Goal: Check status: Check status

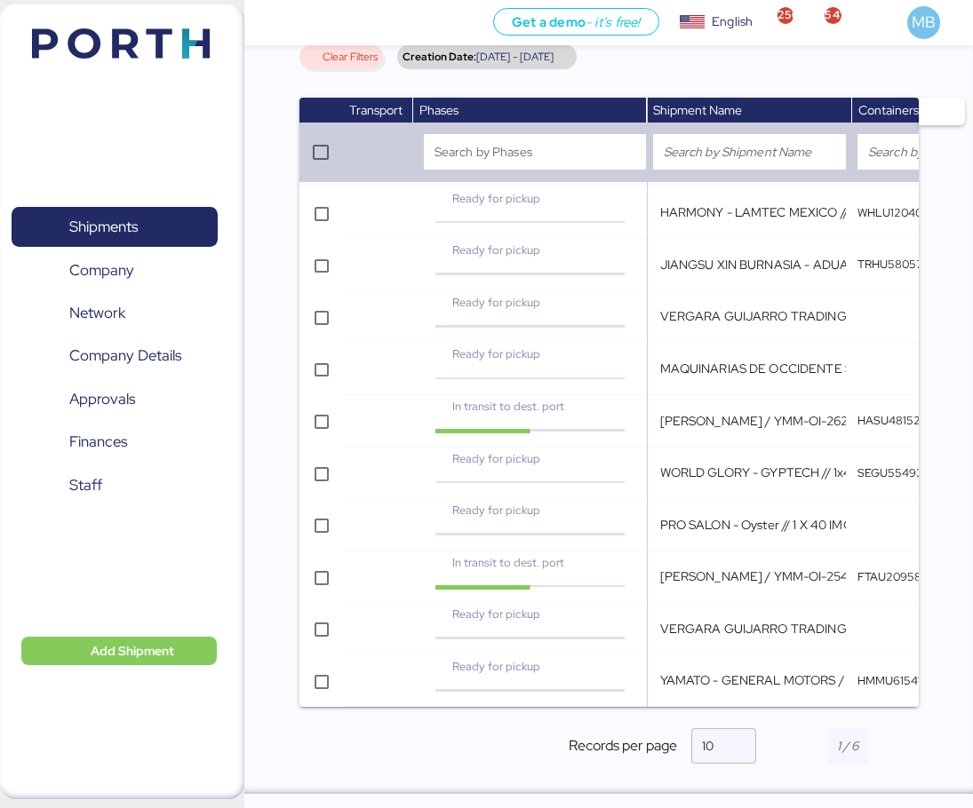
scroll to position [217, 0]
click at [917, 748] on span "button" at bounding box center [906, 746] width 25 height 5
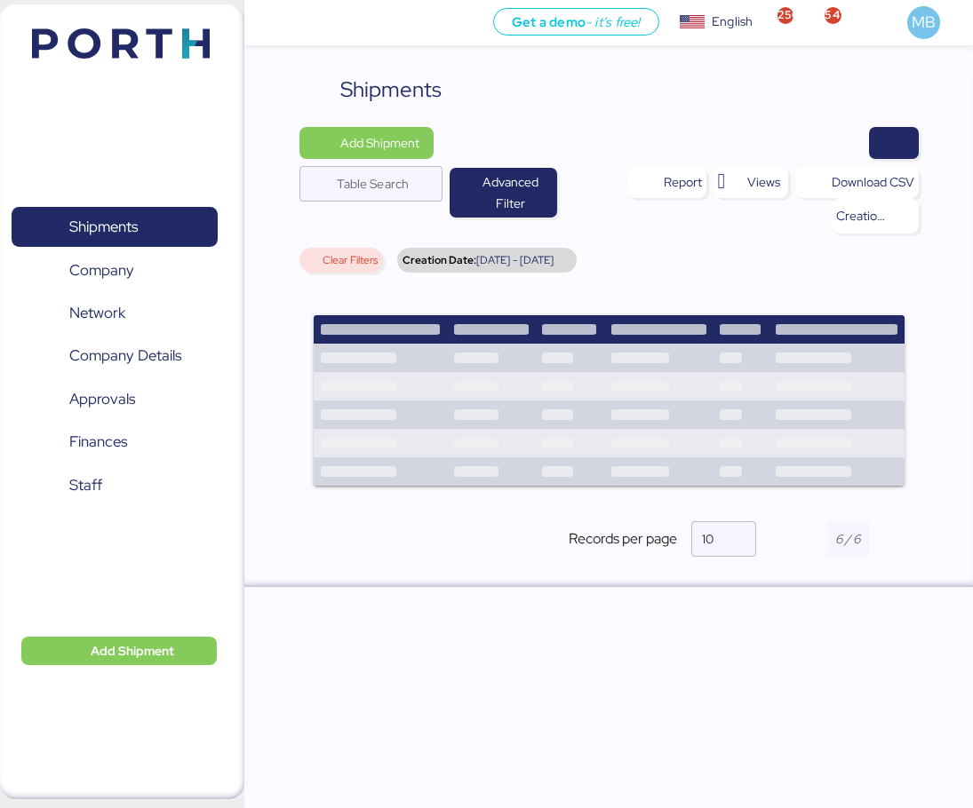
scroll to position [0, 0]
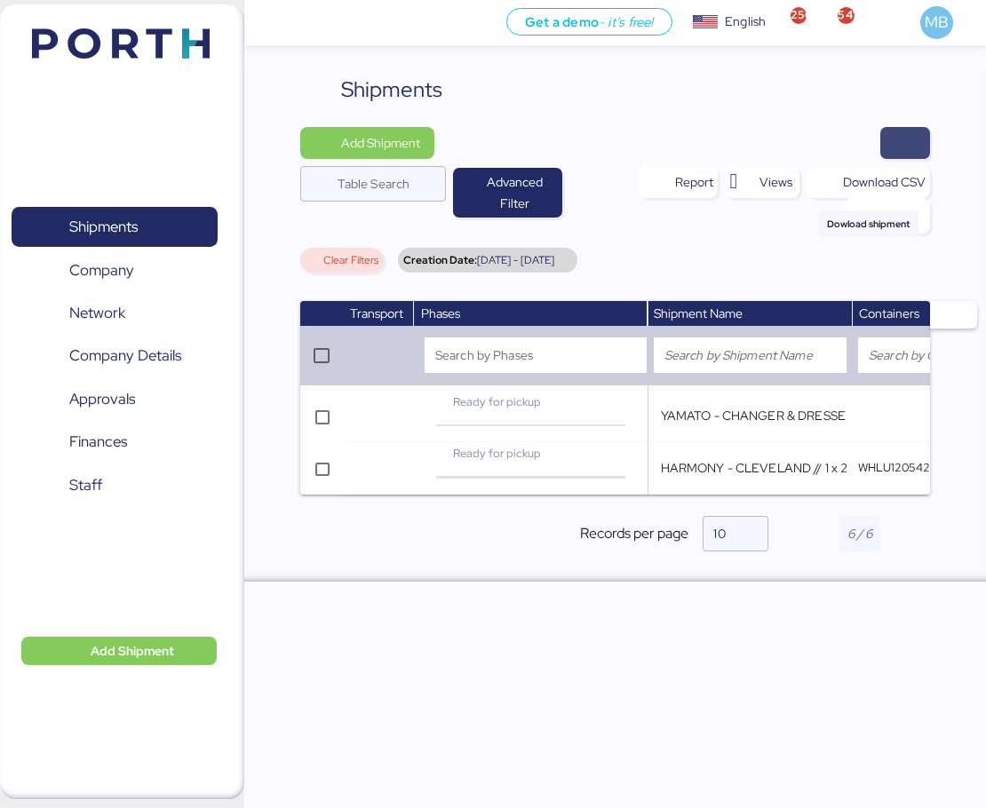
click at [903, 136] on span "button" at bounding box center [905, 143] width 21 height 25
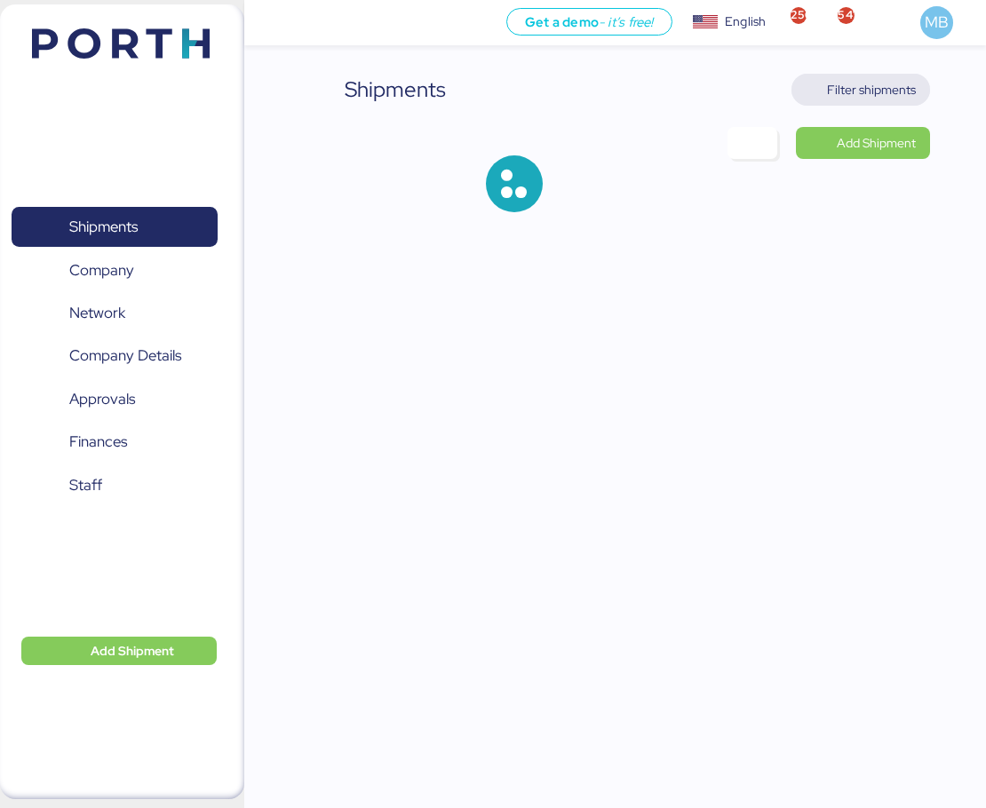
click at [883, 88] on span "Filter shipments" at bounding box center [871, 89] width 89 height 21
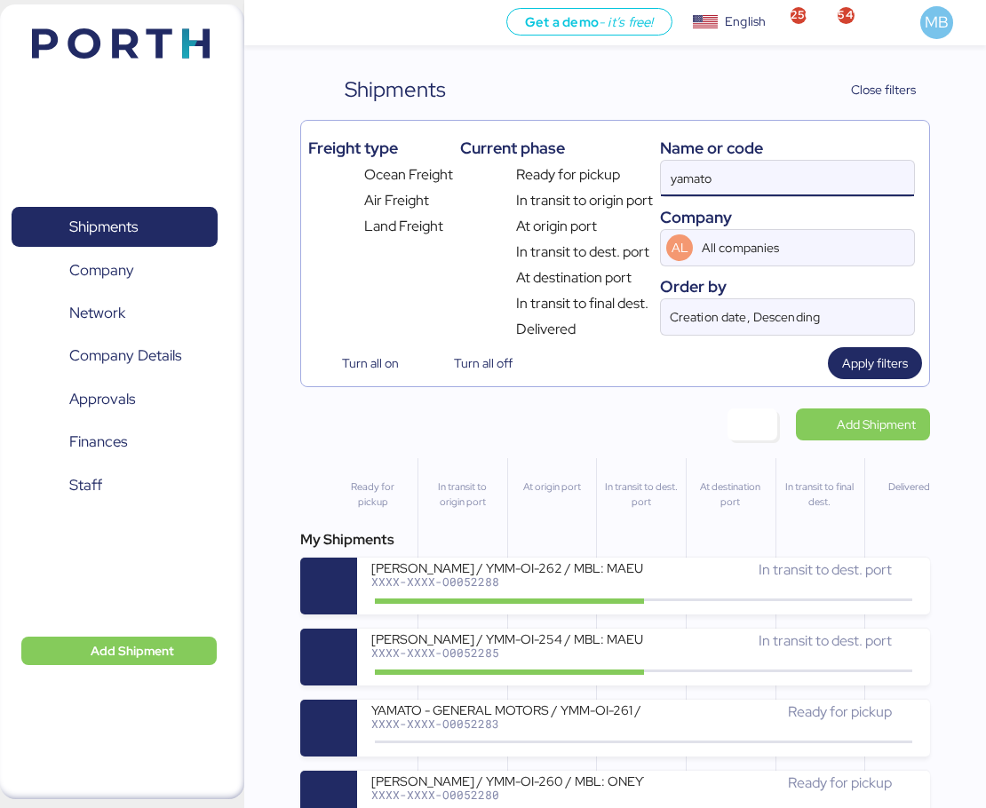
drag, startPoint x: 662, startPoint y: 175, endPoint x: 588, endPoint y: 175, distance: 73.7
click at [588, 175] on div "Freight type Ocean Freight Air Freight Land Freight Current phase Ready for pic…" at bounding box center [615, 234] width 615 height 212
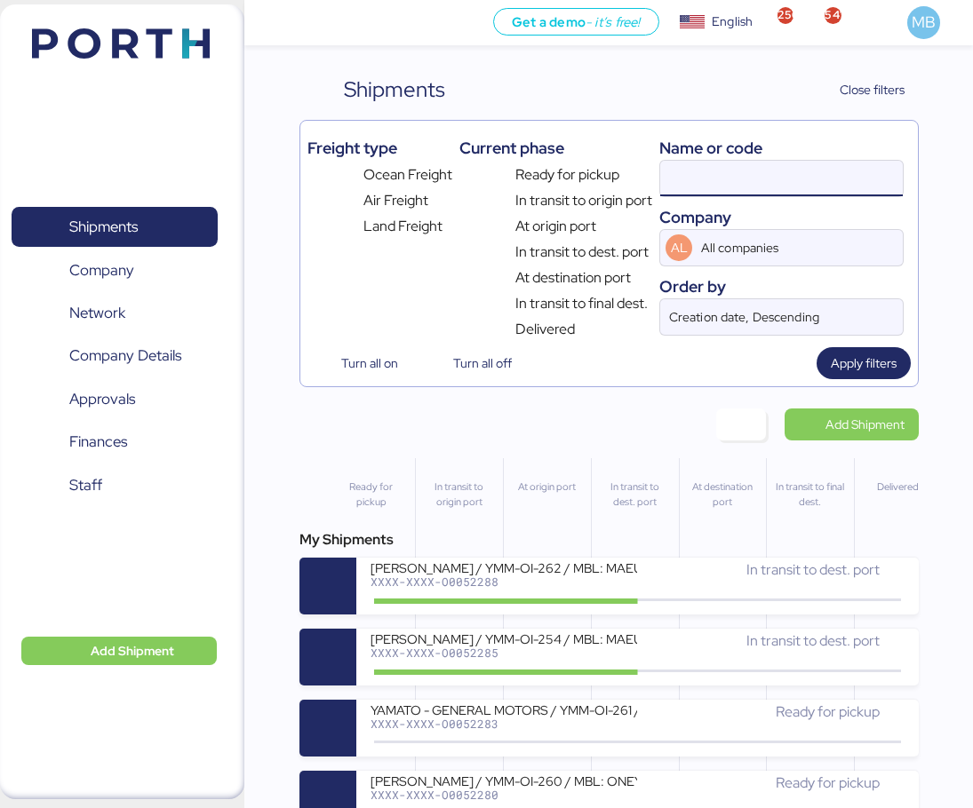
paste input "O0052133"
type input "O0052133"
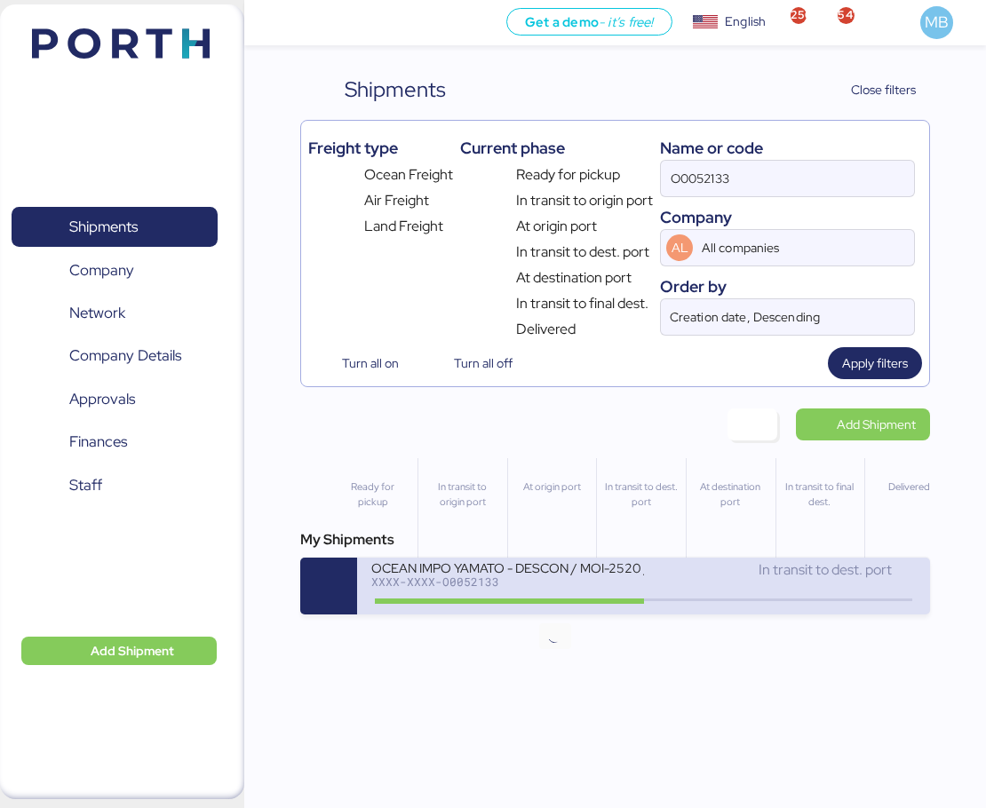
click at [562, 601] on icon at bounding box center [555, 601] width 85 height 20
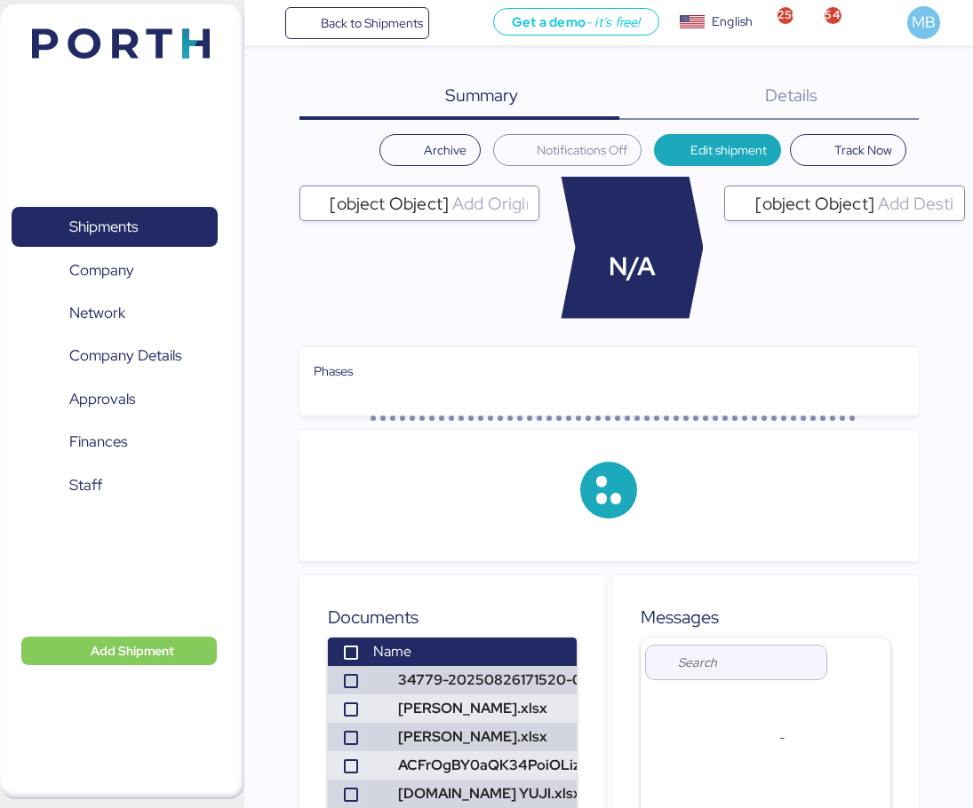
click at [915, 107] on div "Summary 0 Details 0" at bounding box center [608, 97] width 619 height 46
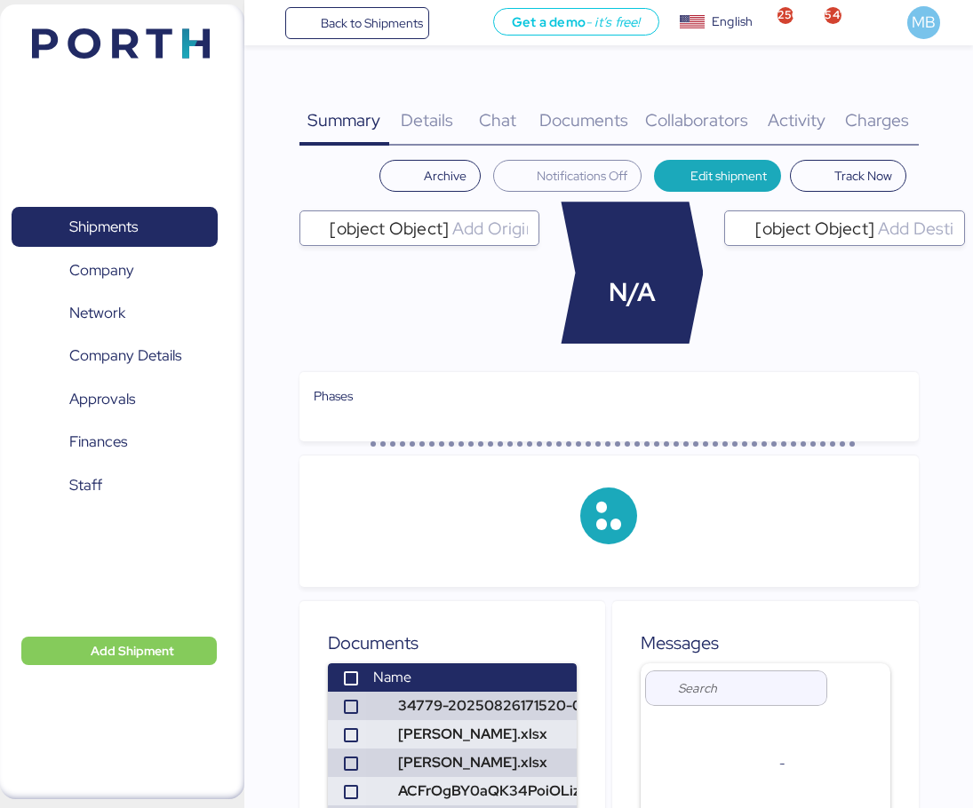
click at [895, 115] on span "Charges" at bounding box center [877, 119] width 64 height 23
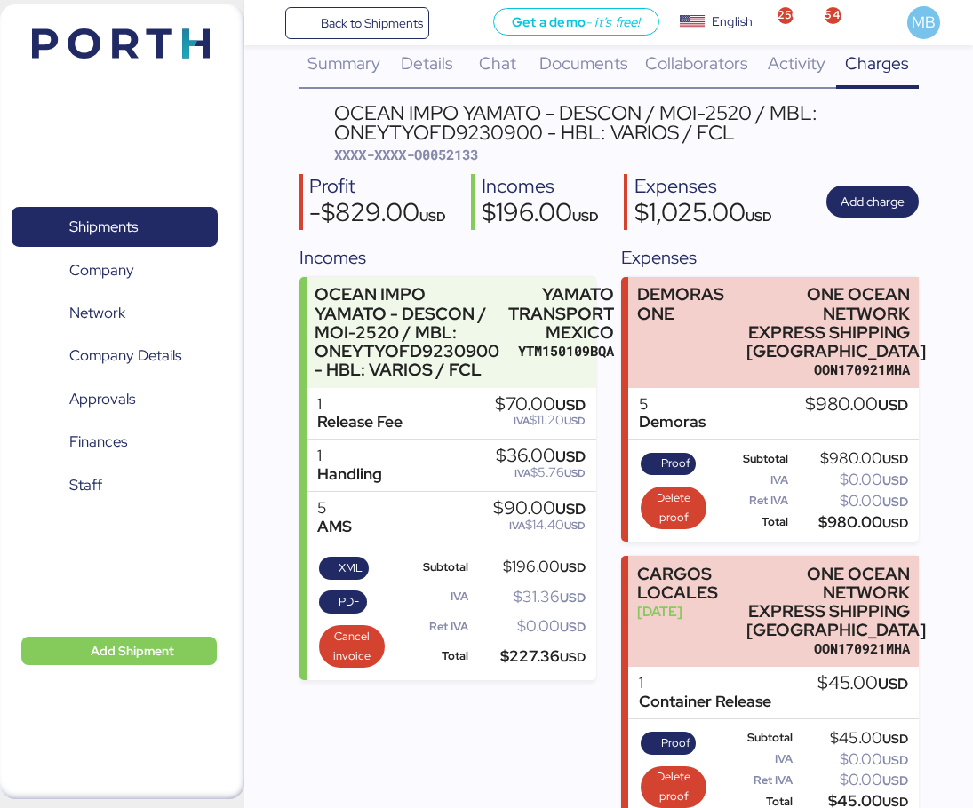
scroll to position [84, 0]
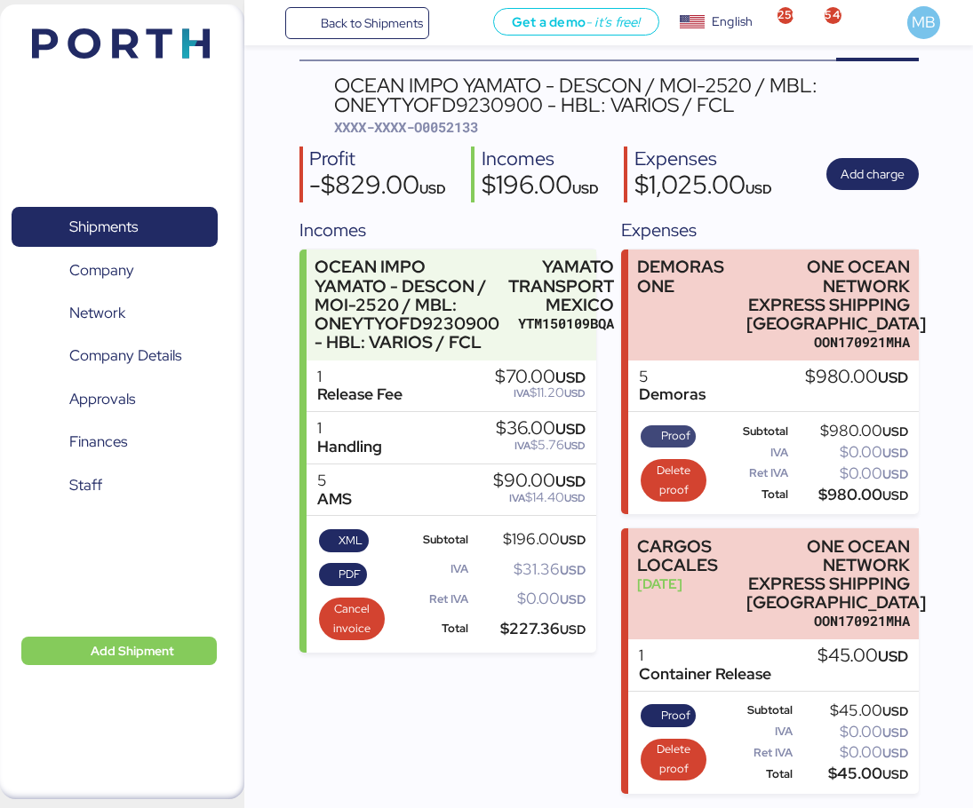
click at [664, 438] on span "Proof" at bounding box center [675, 436] width 29 height 20
click at [672, 429] on span "Proof" at bounding box center [675, 436] width 29 height 20
